Goal: Communication & Community: Participate in discussion

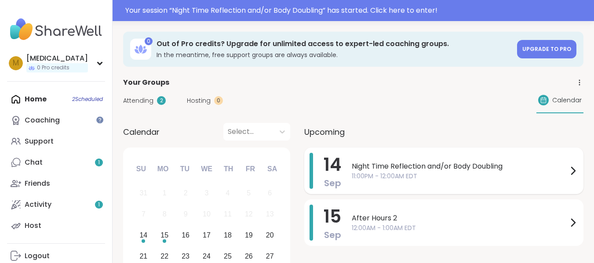
click at [467, 168] on span "Night Time Reflection and/or Body Doubling" at bounding box center [460, 166] width 216 height 11
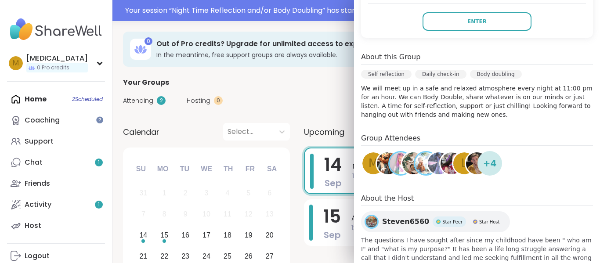
scroll to position [219, 0]
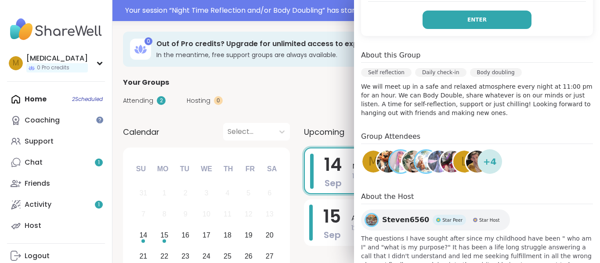
click at [489, 16] on button "Enter" at bounding box center [477, 20] width 109 height 18
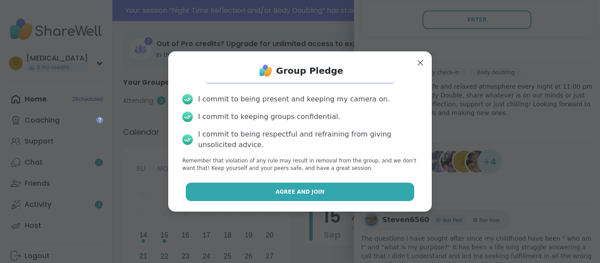
click at [294, 195] on span "Agree and Join" at bounding box center [300, 192] width 49 height 8
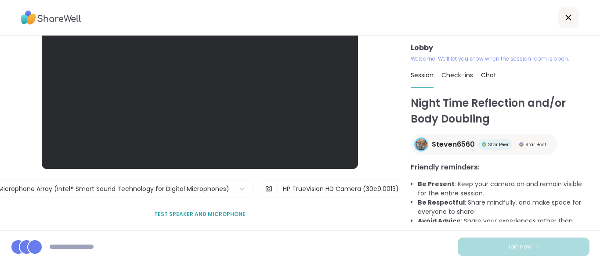
scroll to position [52, 0]
click at [283, 189] on div "HP TrueVision HD Camera (30c9:0013)" at bounding box center [341, 188] width 116 height 9
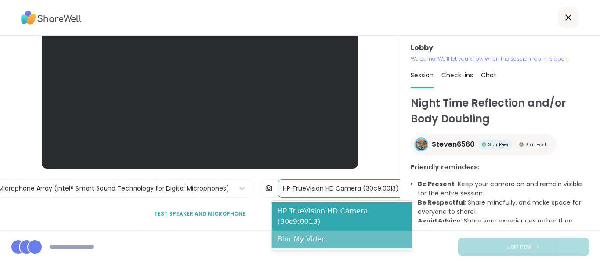
click at [291, 231] on div "Blur My Video" at bounding box center [342, 240] width 140 height 18
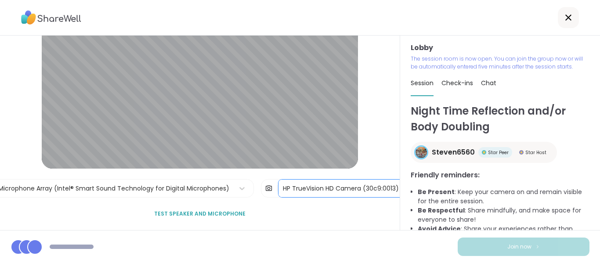
click at [330, 183] on div "HP TrueVision HD Camera (30c9:0013)" at bounding box center [341, 189] width 125 height 18
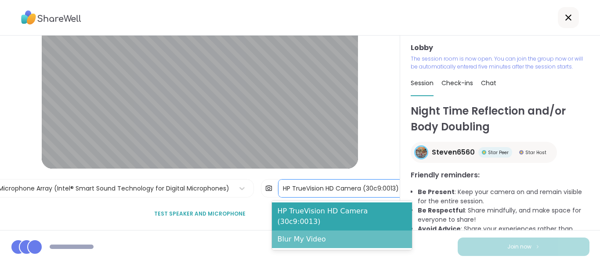
click at [317, 231] on div "Blur My Video" at bounding box center [342, 240] width 140 height 18
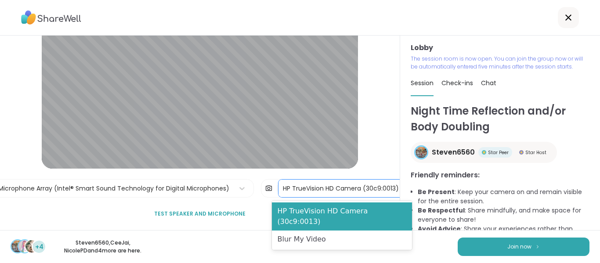
click at [314, 190] on div "HP TrueVision HD Camera (30c9:0013)" at bounding box center [341, 188] width 116 height 9
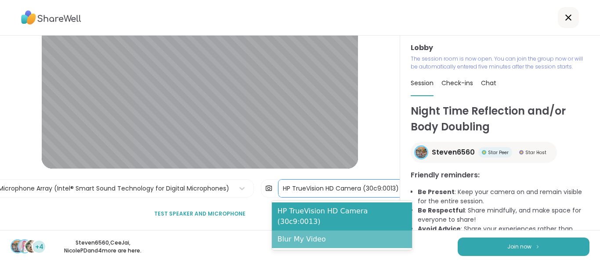
click at [303, 234] on div "Blur My Video" at bounding box center [342, 240] width 140 height 18
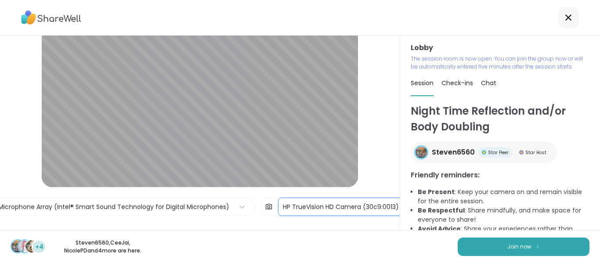
scroll to position [34, 0]
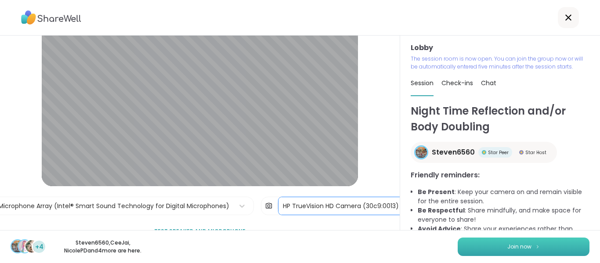
click at [497, 242] on button "Join now" at bounding box center [524, 247] width 132 height 18
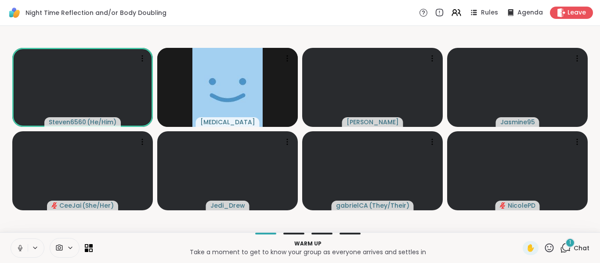
click at [18, 248] on icon at bounding box center [20, 248] width 8 height 8
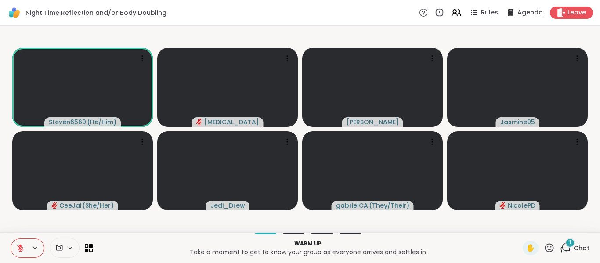
click at [566, 241] on div "1" at bounding box center [571, 243] width 10 height 10
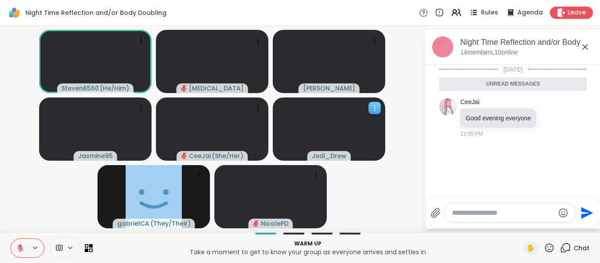
click at [378, 109] on icon at bounding box center [375, 108] width 9 height 9
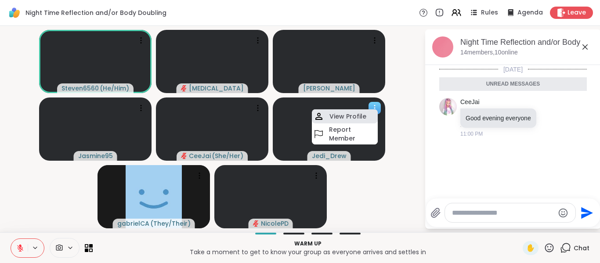
click at [352, 119] on h4 "View Profile" at bounding box center [348, 116] width 37 height 9
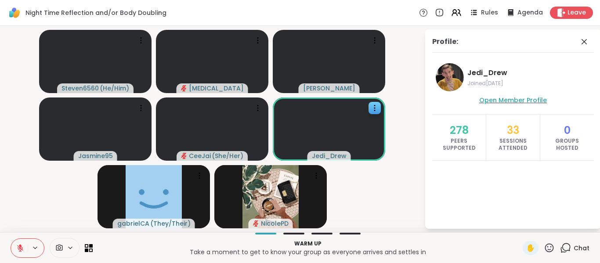
click at [530, 99] on span "Open Member Profile" at bounding box center [514, 100] width 68 height 9
click at [584, 38] on icon at bounding box center [584, 41] width 11 height 11
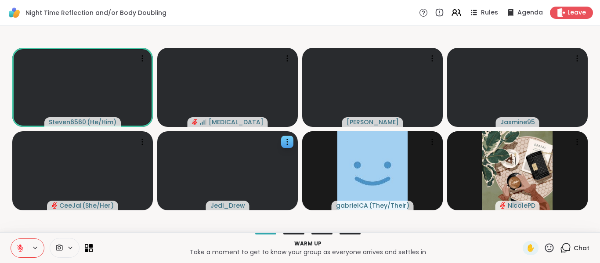
click at [569, 235] on div "Warm up Take a moment to get to know your group as everyone arrives and settles…" at bounding box center [300, 248] width 600 height 31
click at [556, 235] on div "Warm up Take a moment to get to know your group as everyone arrives and settles…" at bounding box center [300, 248] width 600 height 31
click at [563, 248] on icon at bounding box center [567, 248] width 8 height 8
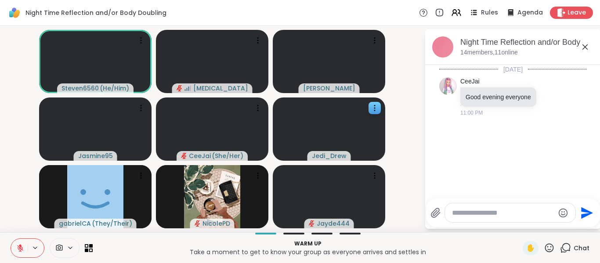
scroll to position [18, 0]
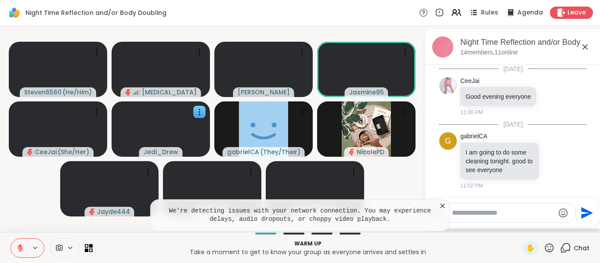
click at [445, 206] on icon at bounding box center [443, 206] width 9 height 9
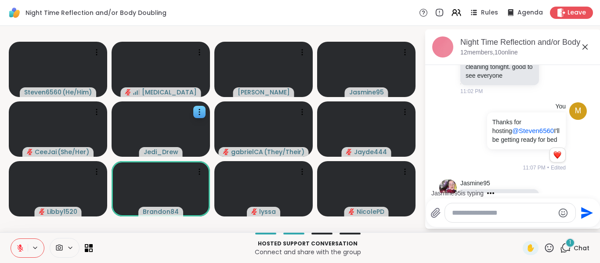
scroll to position [181, 0]
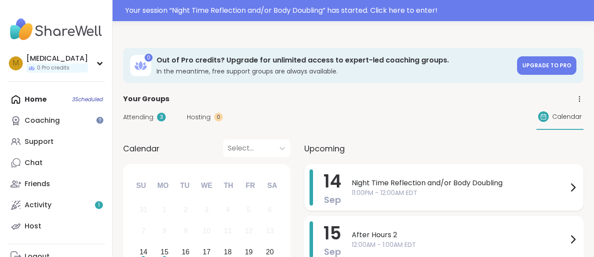
click at [430, 189] on span "11:00PM - 12:00AM EDT" at bounding box center [460, 192] width 216 height 9
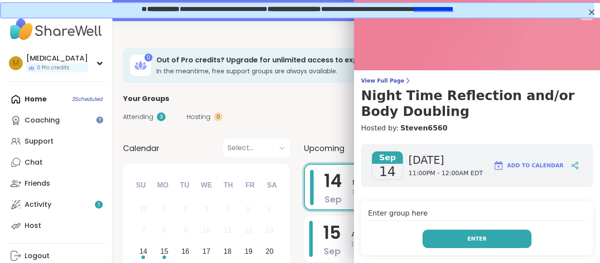
click at [430, 240] on button "Enter" at bounding box center [477, 239] width 109 height 18
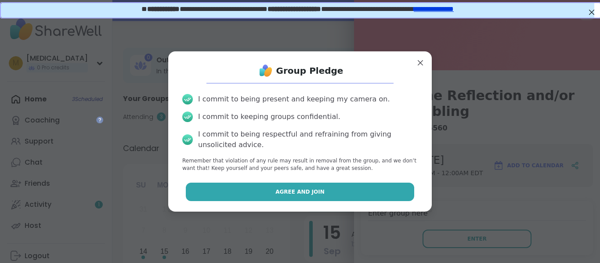
click at [356, 189] on button "Agree and Join" at bounding box center [300, 192] width 229 height 18
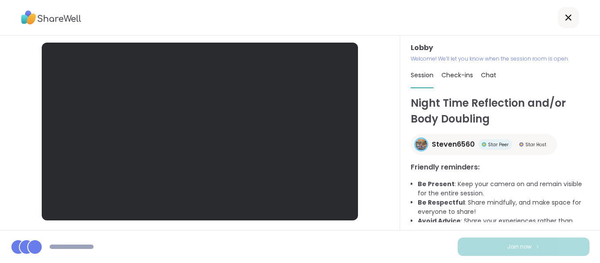
scroll to position [52, 0]
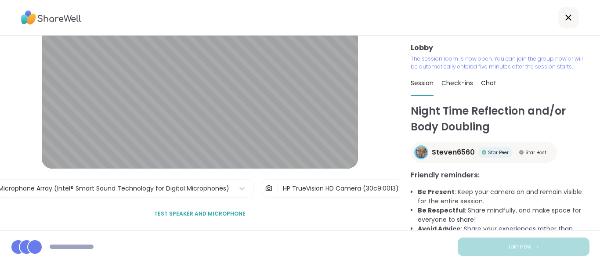
click at [285, 197] on div "| HP TrueVision HD Camera (30c9:0013)" at bounding box center [342, 188] width 162 height 18
click at [291, 191] on div "HP TrueVision HD Camera (30c9:0013)" at bounding box center [341, 188] width 116 height 9
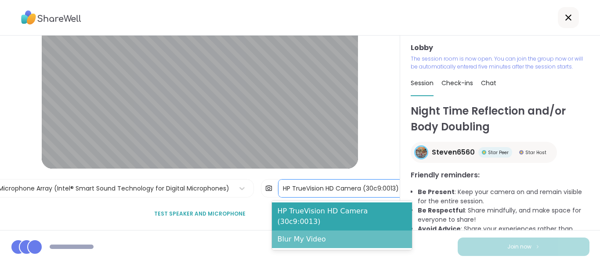
click at [284, 231] on div "Blur My Video" at bounding box center [342, 240] width 140 height 18
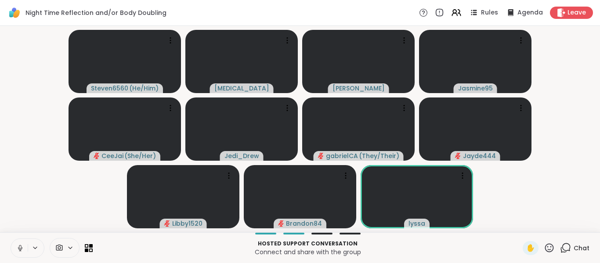
click at [16, 251] on icon at bounding box center [20, 248] width 8 height 8
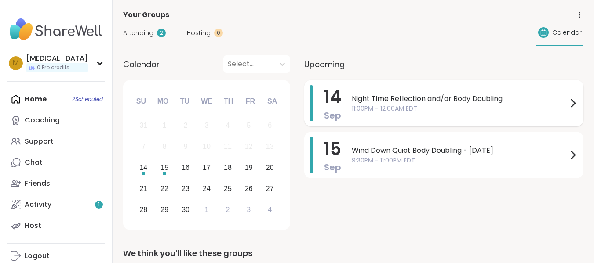
click at [340, 96] on span "14" at bounding box center [332, 97] width 18 height 25
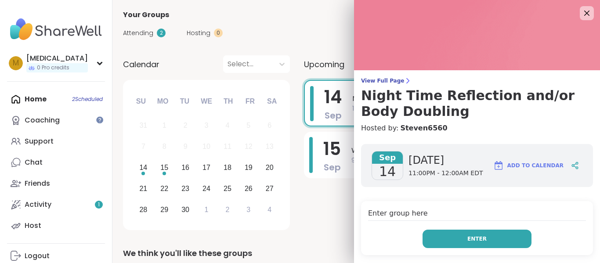
click at [474, 241] on span "Enter" at bounding box center [477, 239] width 19 height 8
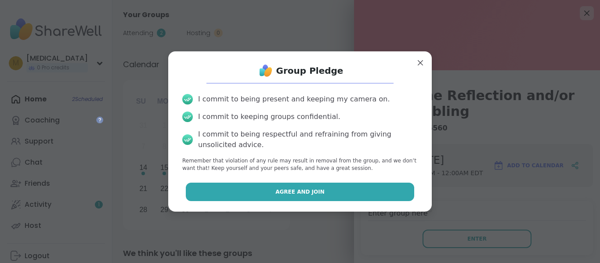
click at [307, 186] on button "Agree and Join" at bounding box center [300, 192] width 229 height 18
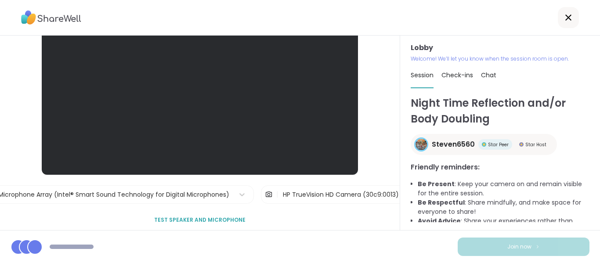
scroll to position [48, 0]
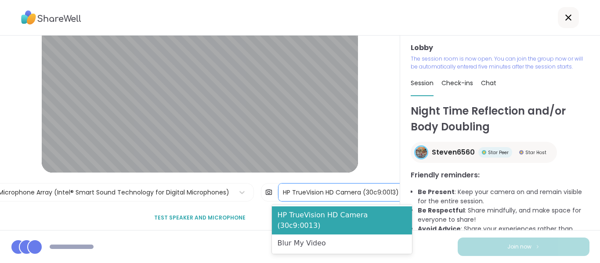
click at [317, 196] on div "HP TrueVision HD Camera (30c9:0013)" at bounding box center [341, 192] width 116 height 9
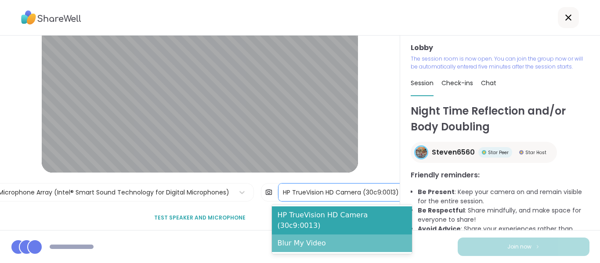
click at [312, 238] on div "Blur My Video" at bounding box center [342, 244] width 140 height 18
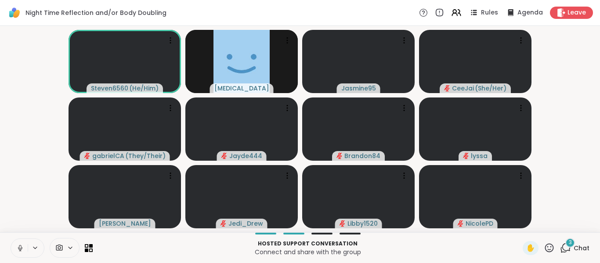
click at [23, 249] on icon at bounding box center [20, 248] width 8 height 8
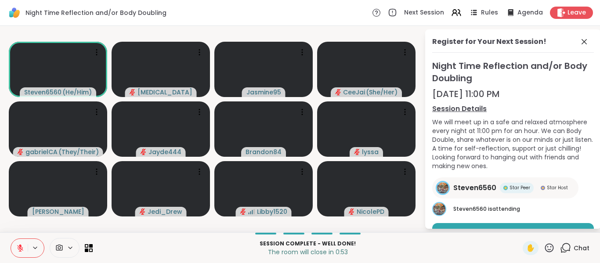
scroll to position [42, 0]
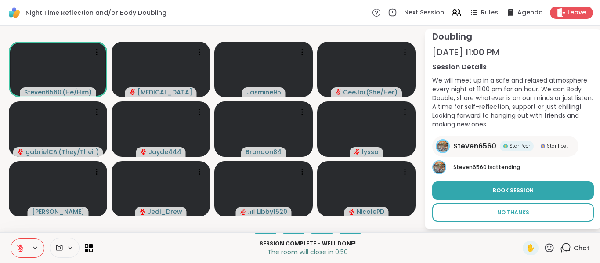
click at [498, 214] on span "No Thanks" at bounding box center [514, 213] width 32 height 8
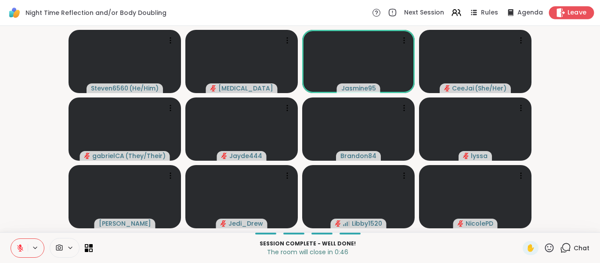
click at [568, 17] on span "Leave" at bounding box center [577, 12] width 19 height 9
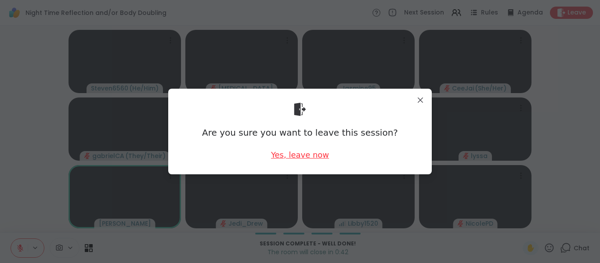
click at [280, 156] on div "Yes, leave now" at bounding box center [300, 154] width 58 height 11
